Goal: Information Seeking & Learning: Learn about a topic

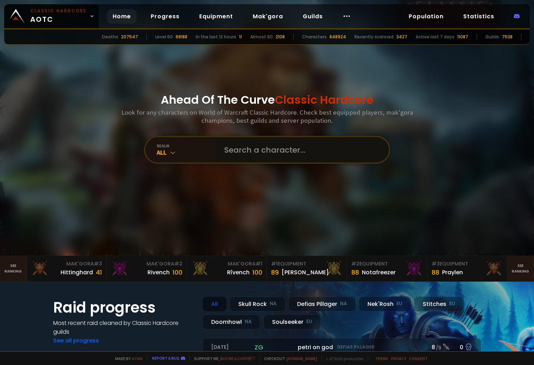
click at [244, 155] on input "text" at bounding box center [300, 149] width 160 height 25
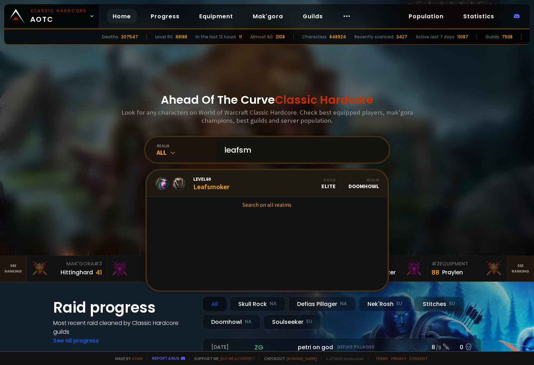
type input "leafsm"
click at [248, 181] on link "Level 60 Leafsmoker Guild Elite Realm Doomhowl" at bounding box center [267, 183] width 241 height 27
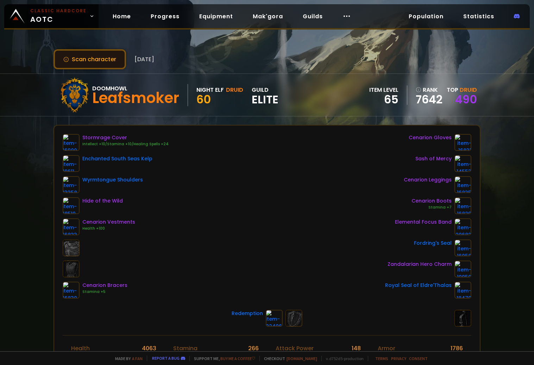
click at [96, 63] on button "Scan character" at bounding box center [89, 59] width 72 height 20
click at [99, 57] on button "Scan character" at bounding box center [89, 59] width 72 height 20
click at [76, 61] on button "Scan character" at bounding box center [89, 59] width 72 height 20
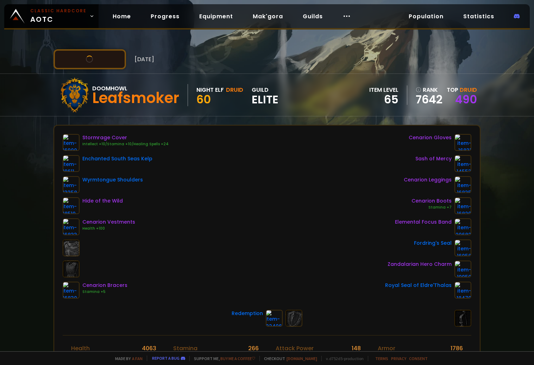
click at [76, 61] on button "Scan character" at bounding box center [89, 59] width 72 height 20
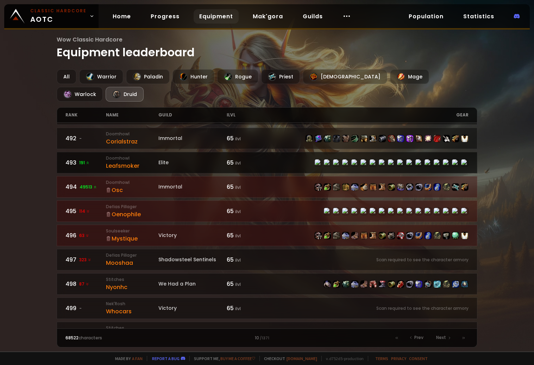
scroll to position [958, 0]
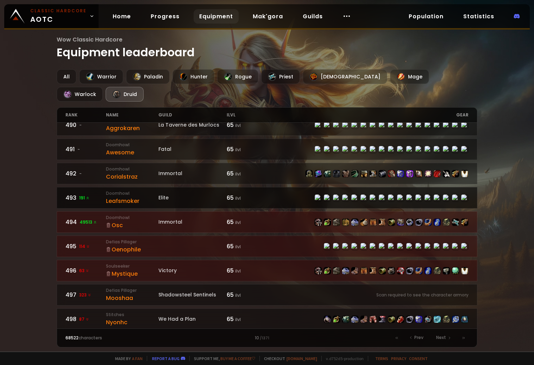
click at [84, 194] on div "493 191" at bounding box center [85, 198] width 40 height 9
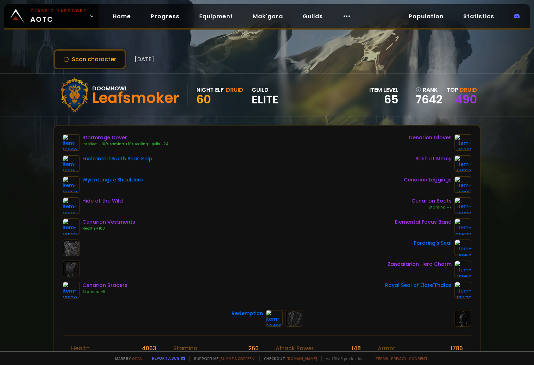
click at [178, 247] on div "Stormrage Cover Intellect +10/Stamina +10/Healing Spells +24 Enchanted South Se…" at bounding box center [267, 216] width 409 height 165
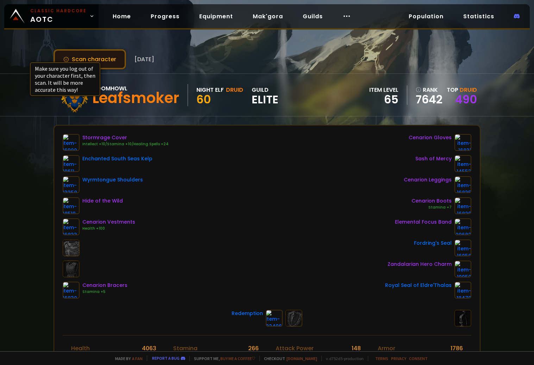
click at [65, 59] on icon at bounding box center [66, 60] width 6 height 6
click at [91, 58] on button "Scan character" at bounding box center [89, 59] width 72 height 20
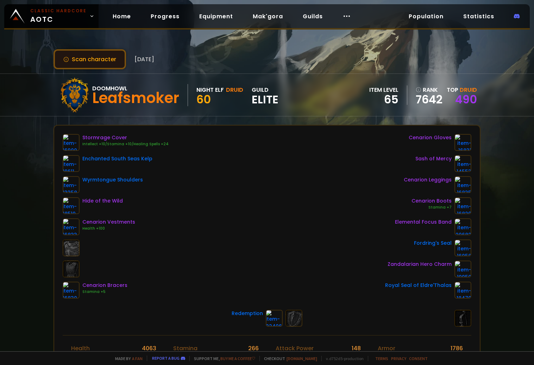
click at [91, 58] on button "Scan character" at bounding box center [89, 59] width 72 height 20
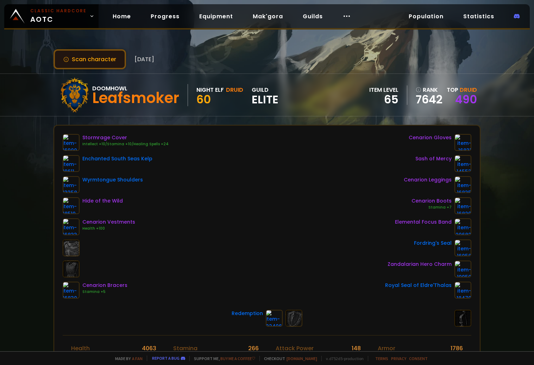
click at [91, 58] on button "Scan character" at bounding box center [89, 59] width 72 height 20
click at [120, 61] on button "Scan character" at bounding box center [89, 59] width 72 height 20
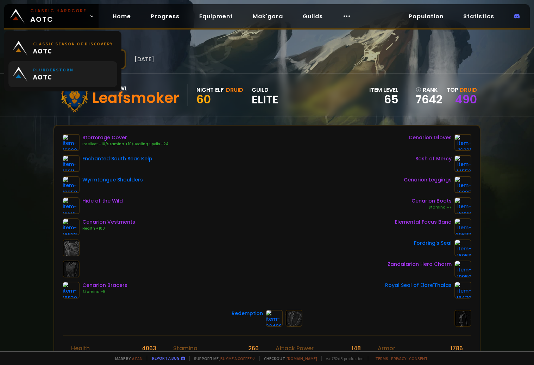
click at [77, 62] on link "Plunderstorm AOTC" at bounding box center [62, 74] width 109 height 26
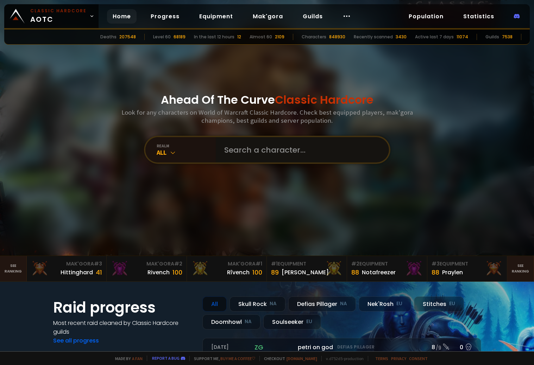
click at [232, 151] on input "text" at bounding box center [300, 149] width 160 height 25
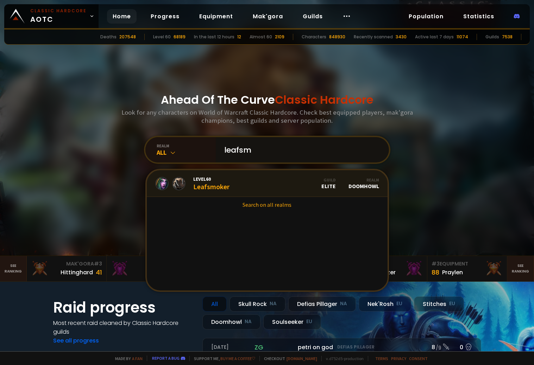
type input "leafsm"
click at [289, 190] on link "Level 60 Leafsmoker Guild Elite Realm Doomhowl" at bounding box center [267, 183] width 241 height 27
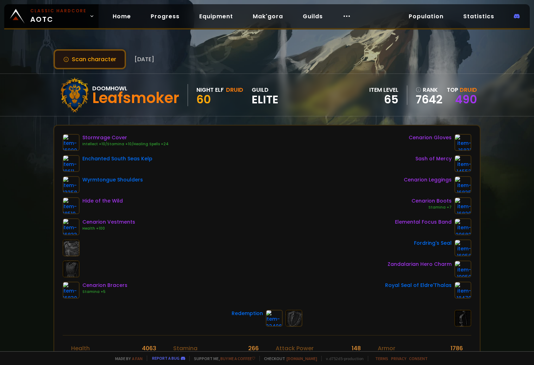
click at [70, 60] on button "Scan character" at bounding box center [89, 59] width 72 height 20
click at [71, 60] on button "Scan character" at bounding box center [89, 59] width 72 height 20
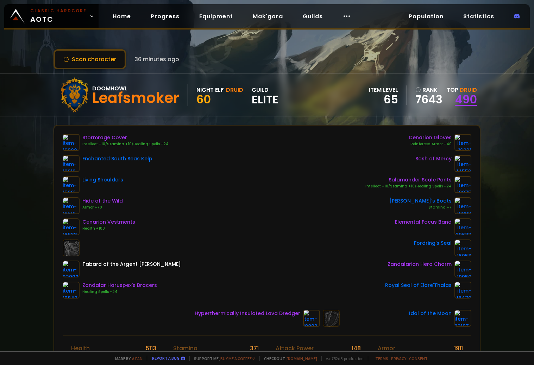
click at [461, 101] on link "490" at bounding box center [466, 100] width 22 height 16
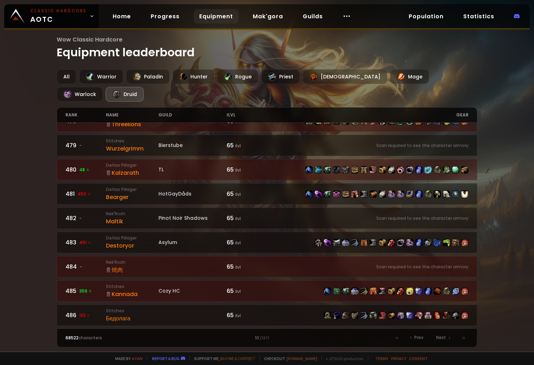
scroll to position [994, 0]
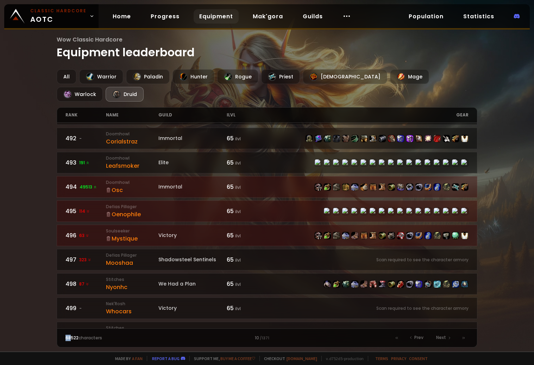
drag, startPoint x: 71, startPoint y: 340, endPoint x: 64, endPoint y: 342, distance: 7.1
click at [64, 342] on div "68522 characters 10 / 1371 Prev Next" at bounding box center [267, 338] width 420 height 19
click at [68, 342] on div "68522 characters 10 / 1371 Prev Next" at bounding box center [267, 338] width 420 height 19
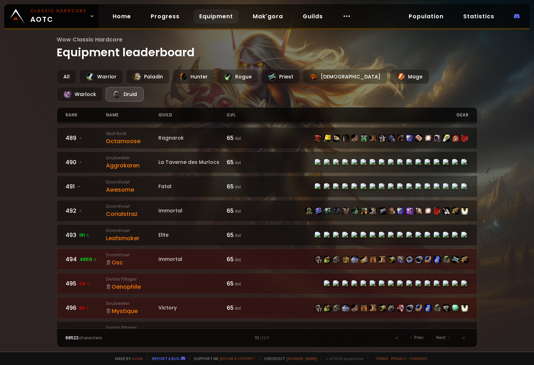
scroll to position [923, 0]
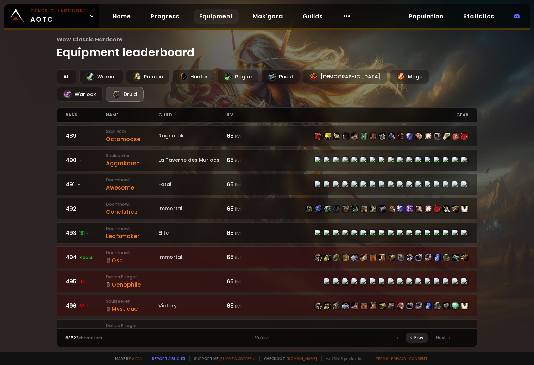
click at [416, 340] on span "Prev" at bounding box center [418, 338] width 9 height 6
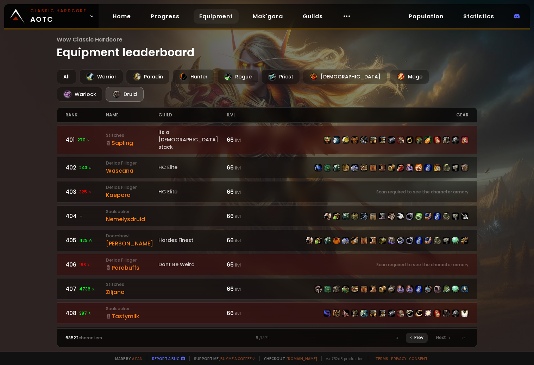
click at [416, 336] on span "Prev" at bounding box center [418, 338] width 9 height 6
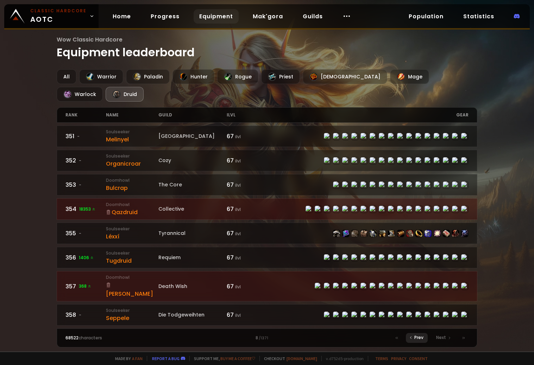
click at [421, 335] on span "Prev" at bounding box center [418, 338] width 9 height 6
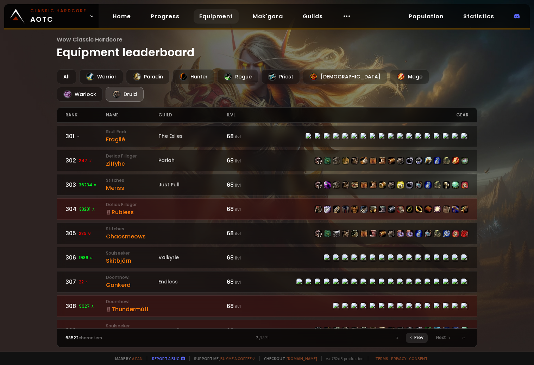
click at [412, 337] on icon at bounding box center [411, 338] width 4 height 4
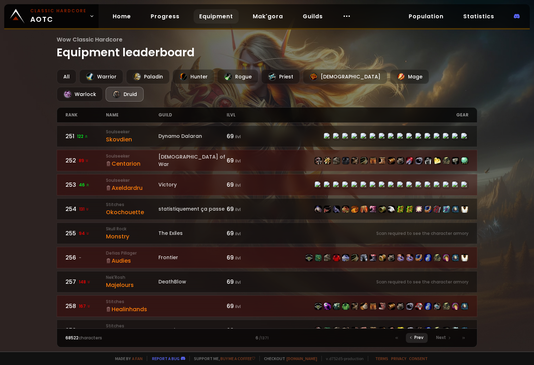
click at [410, 338] on icon at bounding box center [411, 338] width 4 height 4
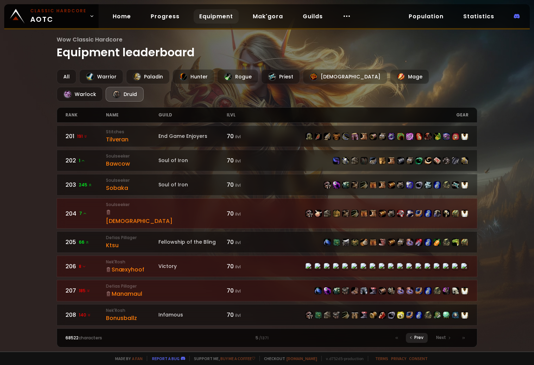
click at [412, 335] on div "Prev" at bounding box center [417, 338] width 22 height 10
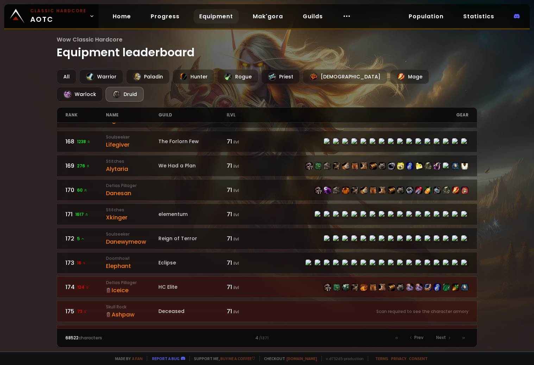
scroll to position [528, 0]
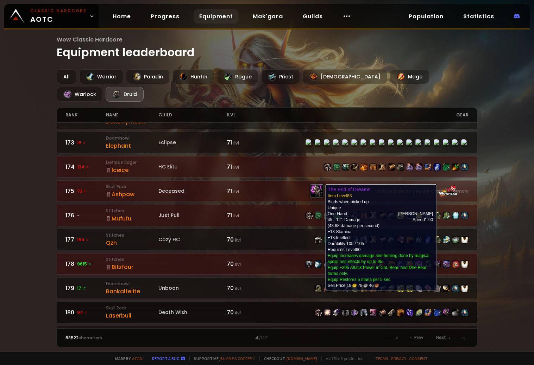
click at [443, 309] on img at bounding box center [446, 312] width 7 height 7
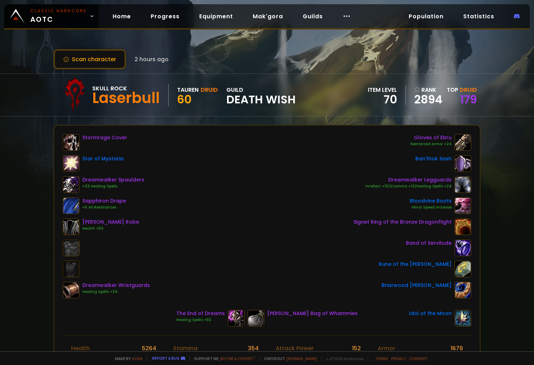
click at [462, 89] on span "Druid" at bounding box center [468, 90] width 17 height 8
click at [467, 98] on link "179" at bounding box center [468, 100] width 17 height 16
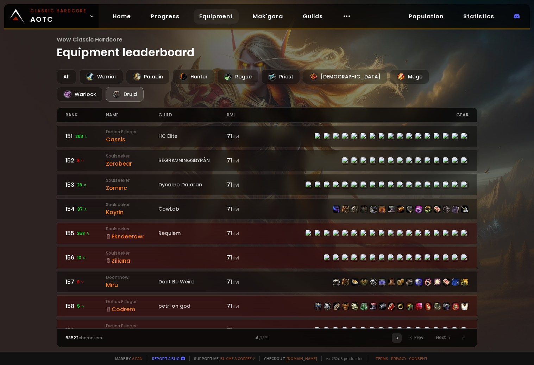
click at [398, 336] on icon at bounding box center [397, 338] width 4 height 4
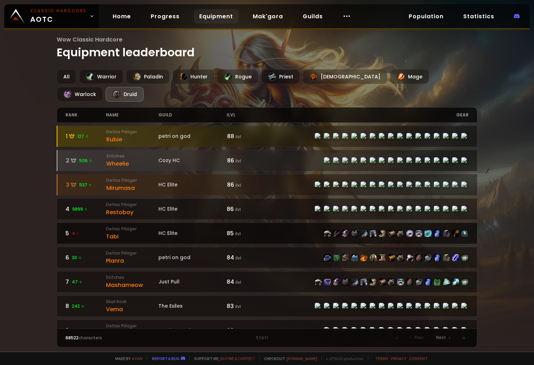
click at [133, 225] on link "5 4 Defias Pillager Tabi HC Elite 85 ilvl" at bounding box center [267, 233] width 420 height 21
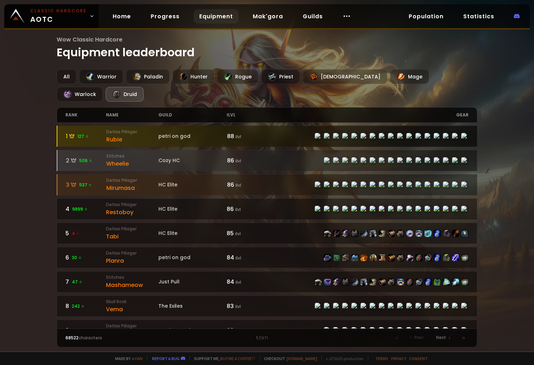
click at [97, 126] on div at bounding box center [266, 136] width 419 height 21
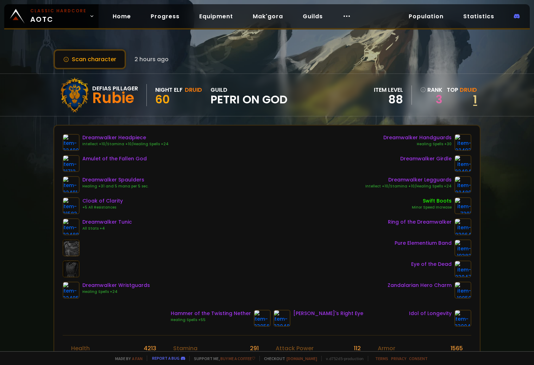
click at [473, 102] on link "1" at bounding box center [475, 100] width 4 height 16
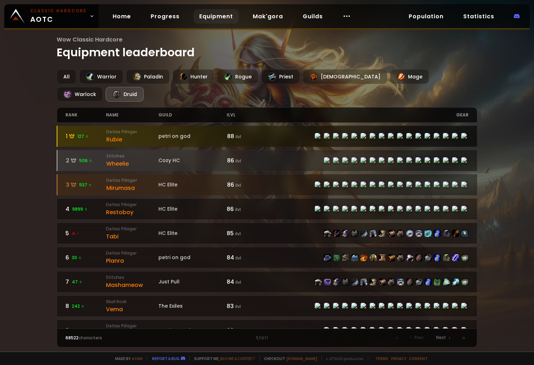
click at [282, 133] on div at bounding box center [367, 137] width 201 height 8
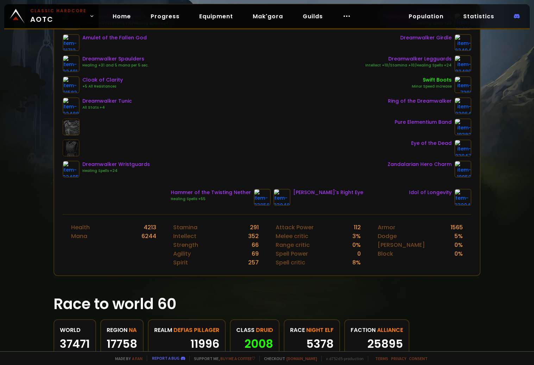
scroll to position [35, 0]
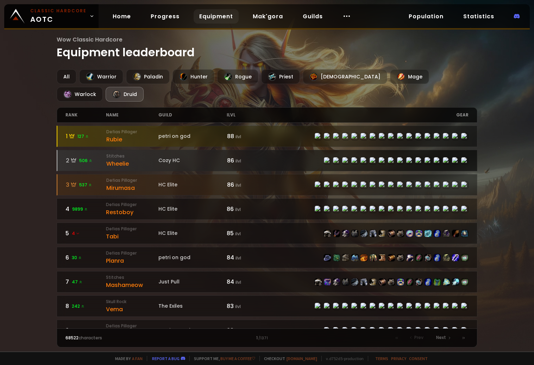
click at [152, 159] on div "Wheelie" at bounding box center [132, 163] width 52 height 9
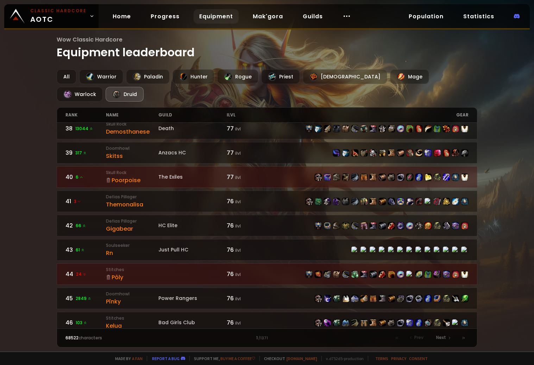
scroll to position [994, 0]
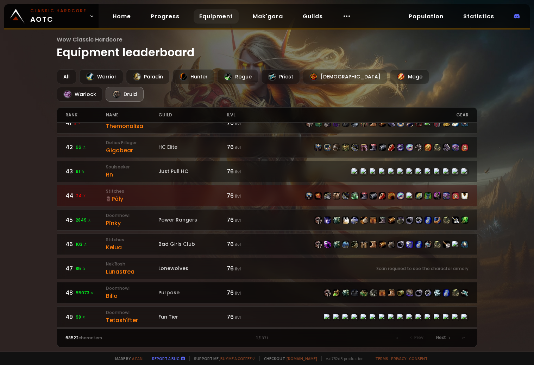
click at [194, 289] on div "Purpose" at bounding box center [192, 292] width 69 height 7
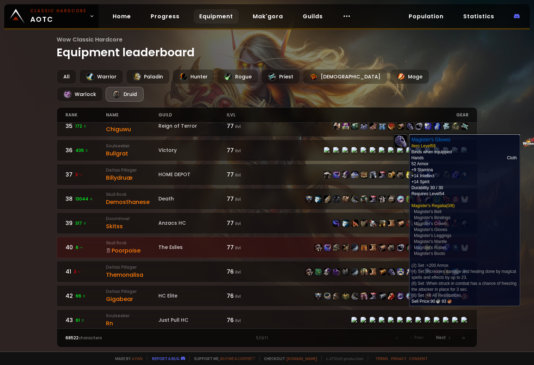
scroll to position [994, 0]
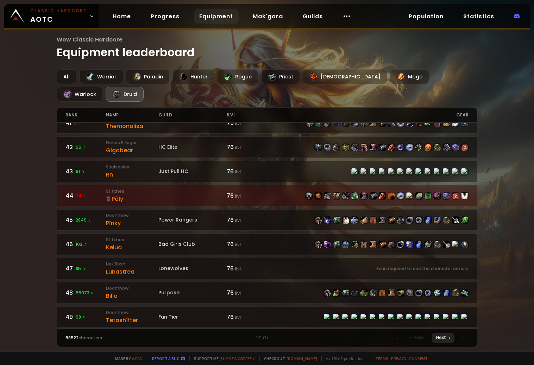
click at [439, 340] on span "Next" at bounding box center [441, 338] width 10 height 6
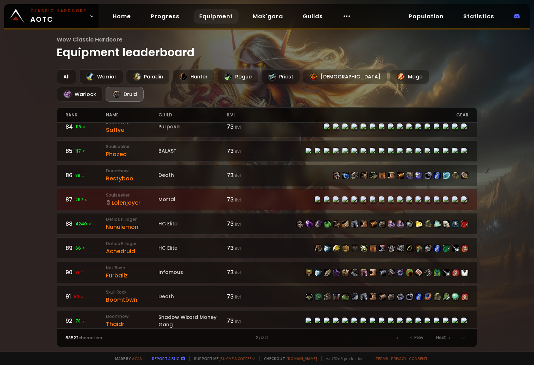
scroll to position [880, 0]
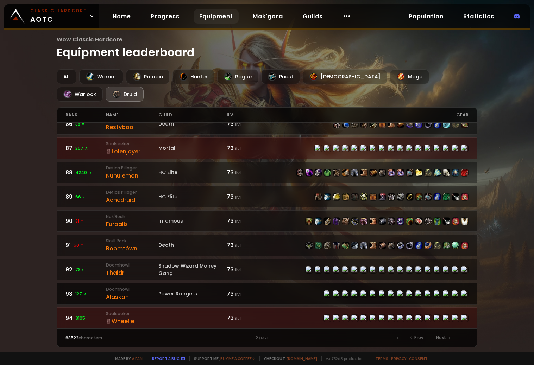
click at [155, 293] on div "Alaskan" at bounding box center [132, 297] width 52 height 9
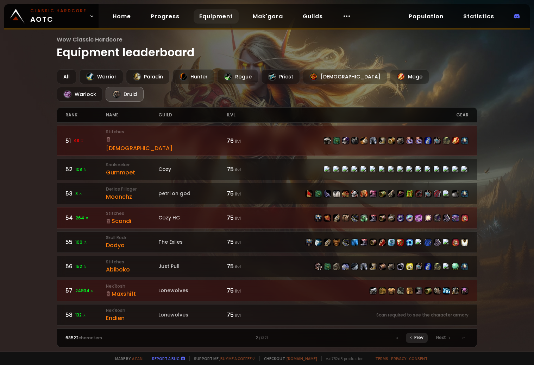
click at [413, 336] on icon at bounding box center [411, 338] width 4 height 4
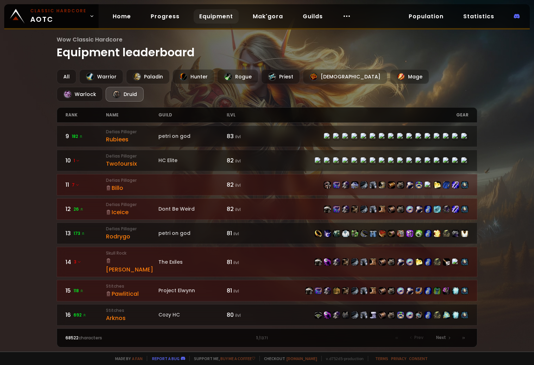
scroll to position [211, 0]
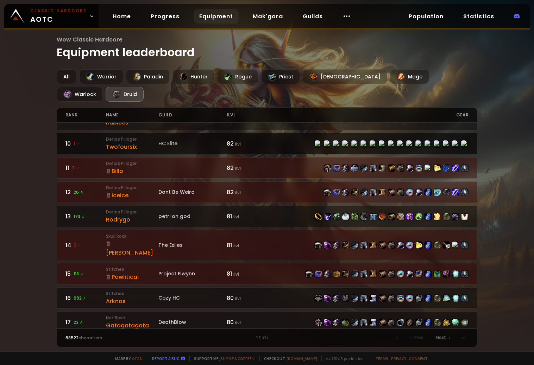
click at [80, 141] on span "1" at bounding box center [77, 144] width 6 height 6
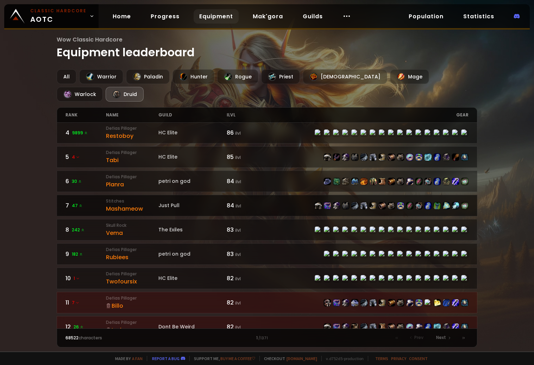
scroll to position [176, 0]
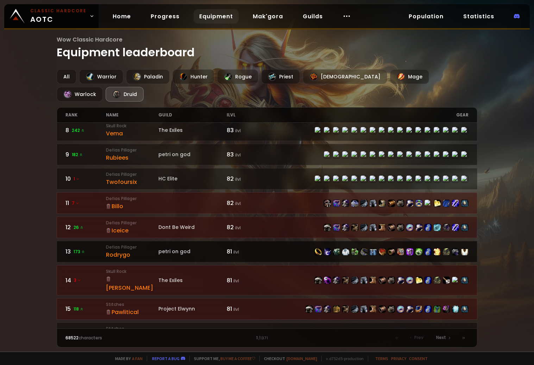
click at [162, 248] on div "petri on god" at bounding box center [192, 251] width 69 height 7
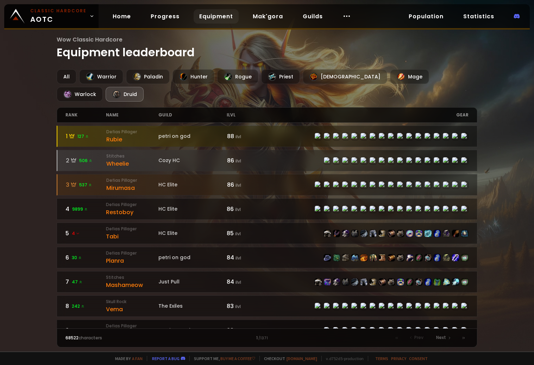
click at [149, 321] on link "9 182 Defias Pillager Rubiees petri on god 83 ilvl" at bounding box center [267, 330] width 420 height 21
click at [407, 55] on h1 "Wow Classic Hardcore Equipment leaderboard" at bounding box center [267, 48] width 420 height 26
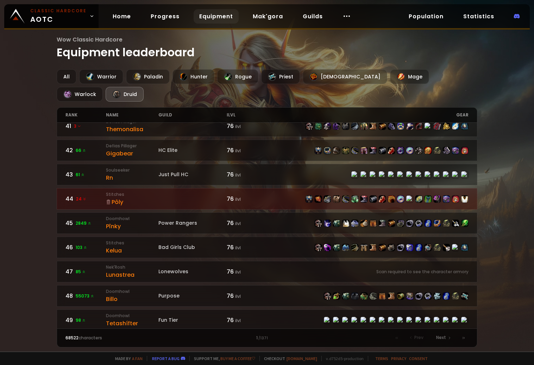
scroll to position [994, 0]
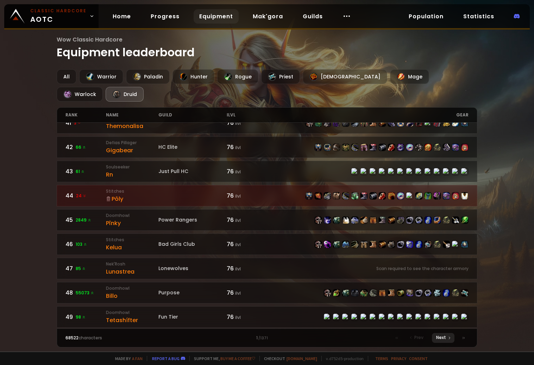
click at [446, 340] on div "Next" at bounding box center [443, 338] width 23 height 10
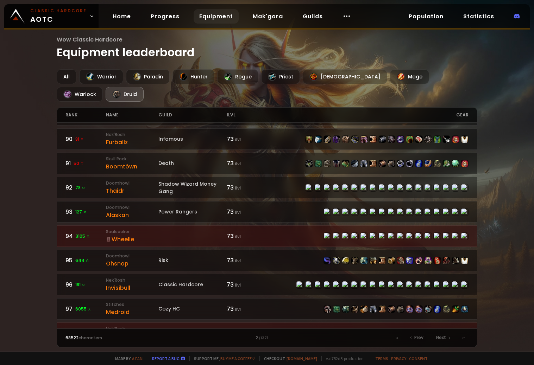
scroll to position [994, 0]
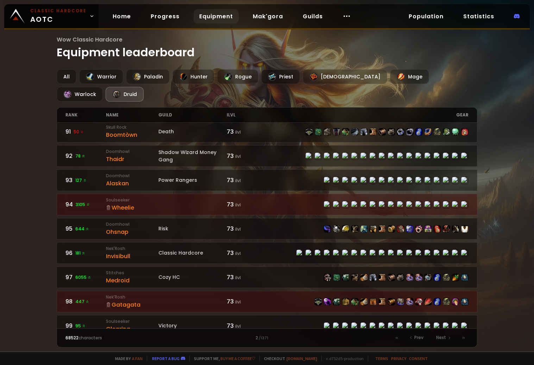
click at [95, 346] on div "100 1239" at bounding box center [85, 350] width 40 height 9
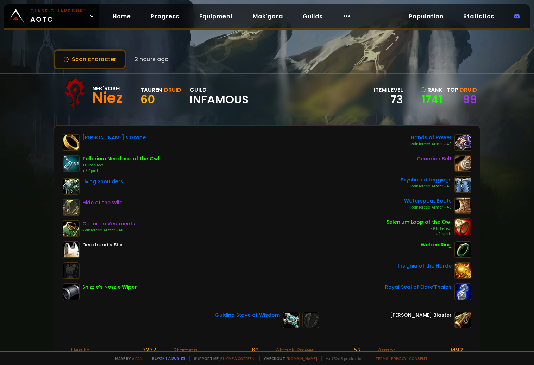
click at [420, 91] on icon at bounding box center [423, 90] width 6 height 6
click at [421, 101] on div "Based on items level" at bounding box center [415, 98] width 50 height 7
click at [425, 105] on link "1741" at bounding box center [431, 99] width 22 height 11
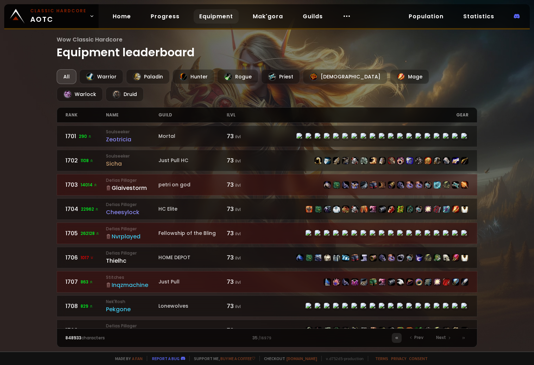
click at [397, 340] on icon at bounding box center [397, 338] width 4 height 4
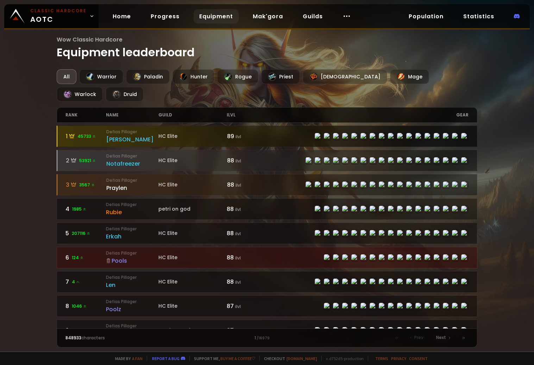
click at [200, 133] on div "HC Elite" at bounding box center [192, 136] width 68 height 7
click at [146, 135] on div "[PERSON_NAME]" at bounding box center [132, 139] width 52 height 9
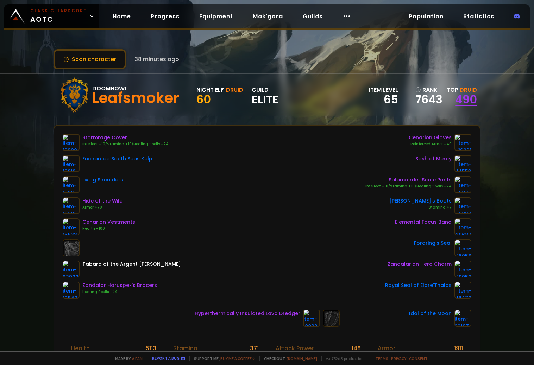
click at [456, 98] on link "490" at bounding box center [466, 100] width 22 height 16
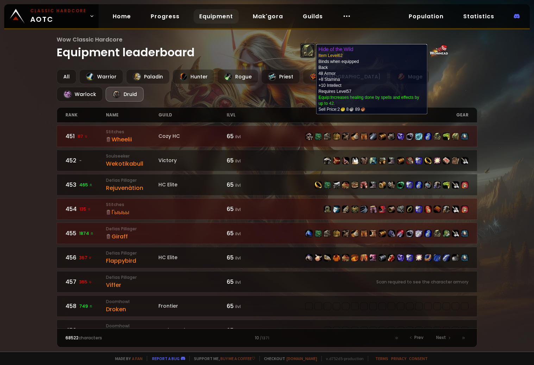
scroll to position [282, 0]
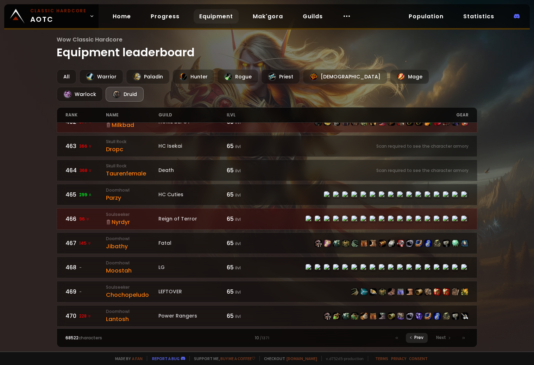
click at [423, 342] on div "Prev" at bounding box center [417, 338] width 22 height 10
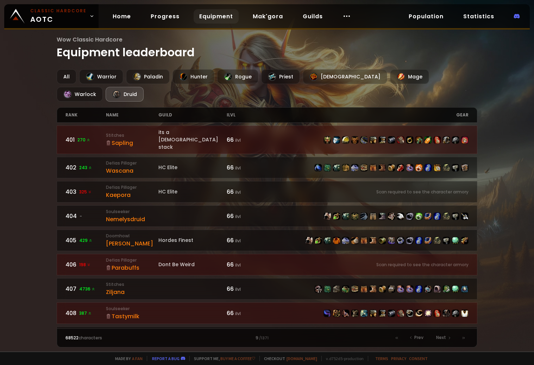
click at [428, 342] on div "Prev Next" at bounding box center [430, 338] width 77 height 10
click at [420, 341] on div "Prev" at bounding box center [417, 338] width 22 height 10
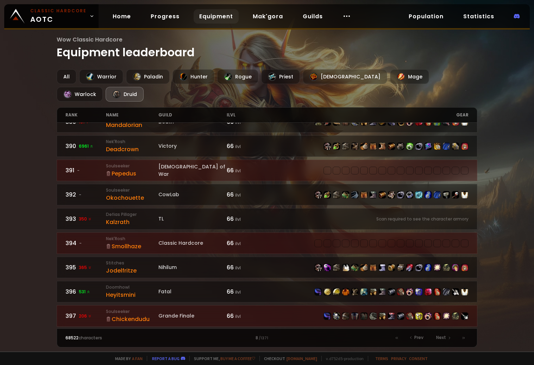
scroll to position [950, 0]
